Goal: Task Accomplishment & Management: Complete application form

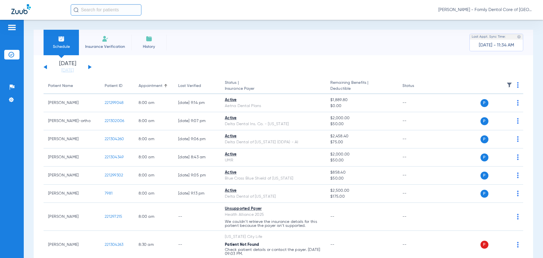
click at [109, 40] on li "Insurance Verification" at bounding box center [105, 42] width 52 height 25
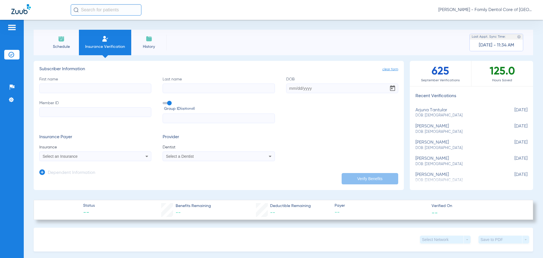
click at [95, 87] on input "First name" at bounding box center [95, 88] width 112 height 10
type input "[PERSON_NAME]"
type input "Suller"
type input "[DATE]"
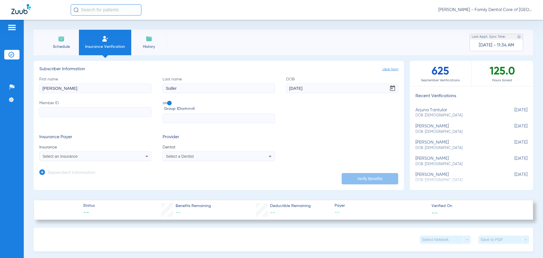
click at [85, 109] on input "Member ID" at bounding box center [95, 112] width 112 height 10
type input "8062897949"
click at [165, 104] on span at bounding box center [167, 103] width 8 height 2
click at [164, 101] on input "Group ID (optional)" at bounding box center [164, 101] width 0 height 0
click at [132, 155] on div "Select an Insurance" at bounding box center [95, 156] width 111 height 7
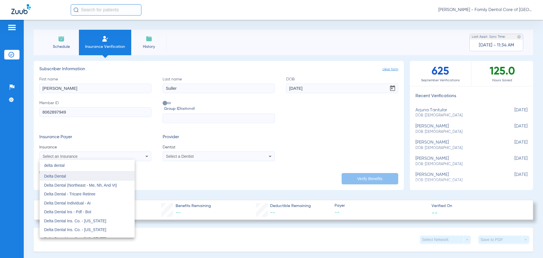
type input "delta dental"
click at [61, 179] on mat-option "Delta Dental" at bounding box center [87, 175] width 95 height 9
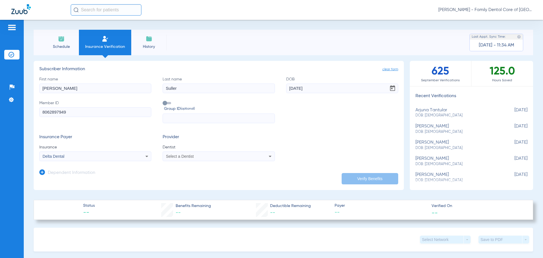
click at [177, 155] on span "Select a Dentist" at bounding box center [180, 156] width 28 height 5
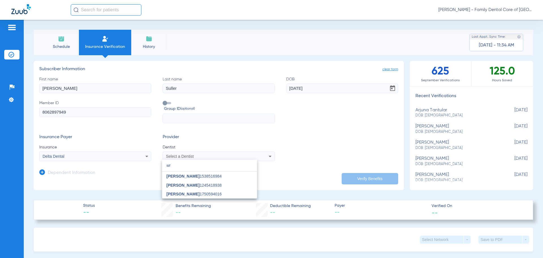
type input "wr"
click at [193, 178] on span "[PERSON_NAME]" at bounding box center [183, 176] width 33 height 5
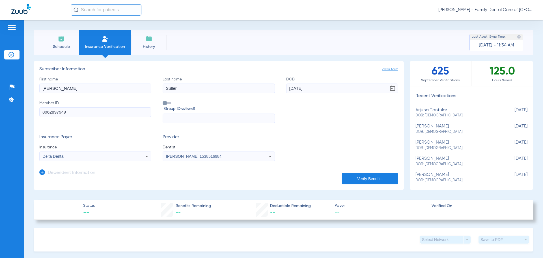
click at [345, 177] on button "Verify Benefits" at bounding box center [370, 178] width 57 height 11
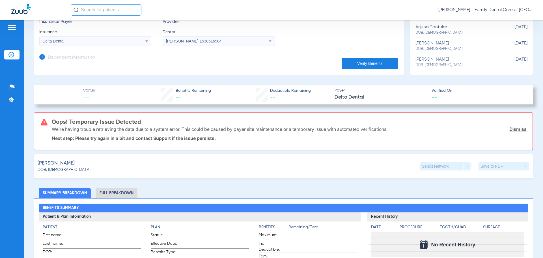
scroll to position [94, 0]
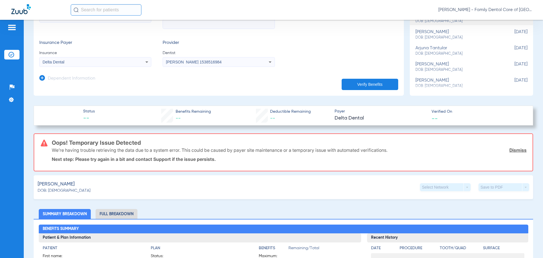
click at [140, 60] on div "Delta Dental" at bounding box center [95, 62] width 111 height 7
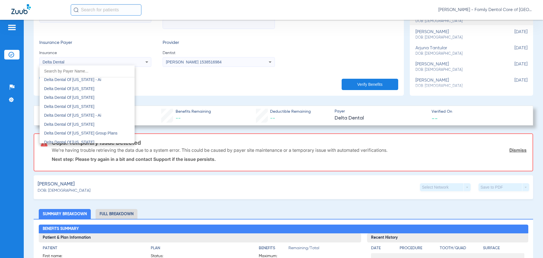
scroll to position [1144, 0]
click at [81, 106] on span "Delta Dental Of [US_STATE]" at bounding box center [69, 105] width 50 height 5
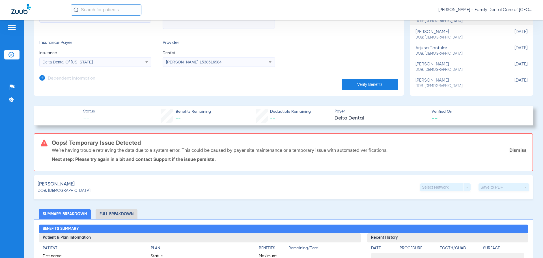
click at [353, 84] on button "Verify Benefits" at bounding box center [370, 84] width 57 height 11
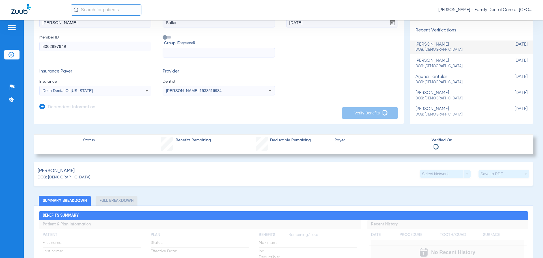
scroll to position [0, 0]
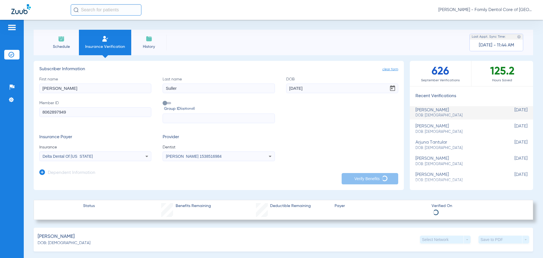
drag, startPoint x: 65, startPoint y: 115, endPoint x: 9, endPoint y: 119, distance: 56.8
click at [9, 119] on div "Patients Insurance Verification Setup Help Center Settings Schedule Insurance V…" at bounding box center [271, 149] width 543 height 258
